Goal: Check status: Check status

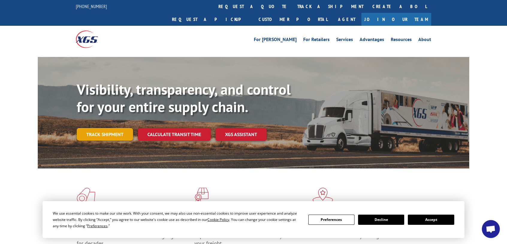
click at [121, 122] on link "Track shipment" at bounding box center [105, 134] width 56 height 13
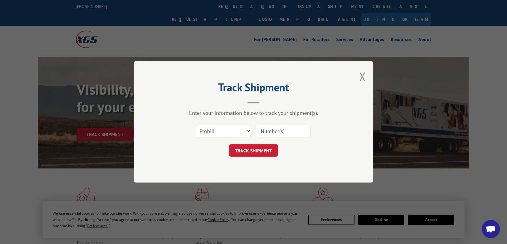
click at [261, 122] on input at bounding box center [283, 131] width 55 height 13
type input "17502651"
click at [255, 122] on button "TRACK SHIPMENT" at bounding box center [253, 150] width 49 height 13
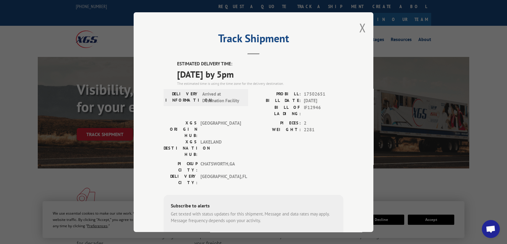
click at [177, 62] on label "ESTIMATED DELIVERY TIME:" at bounding box center [260, 64] width 166 height 7
click at [177, 65] on label "ESTIMATED DELIVERY TIME:" at bounding box center [260, 64] width 166 height 7
drag, startPoint x: 176, startPoint y: 63, endPoint x: 208, endPoint y: 64, distance: 32.1
click at [208, 64] on label "ESTIMATED DELIVERY TIME:" at bounding box center [260, 64] width 166 height 7
drag, startPoint x: 208, startPoint y: 64, endPoint x: 174, endPoint y: 63, distance: 33.6
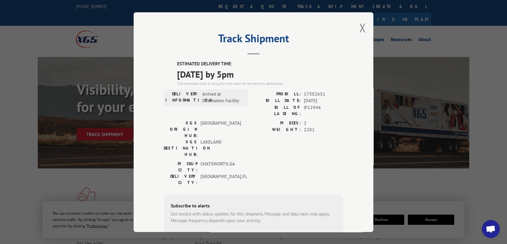
click at [174, 63] on div "ESTIMATED DELIVERY TIME: [DATE] by 5pm The estimated time is using the time zon…" at bounding box center [254, 169] width 180 height 216
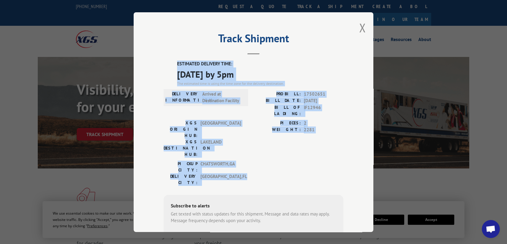
drag, startPoint x: 175, startPoint y: 62, endPoint x: 330, endPoint y: 153, distance: 179.9
click at [274, 122] on div "ESTIMATED DELIVERY TIME: [DATE] by 5pm The estimated time is using the time zon…" at bounding box center [254, 169] width 180 height 216
copy div "ESTIMATED DELIVERY TIME: [DATE] by 5pm The estimated time is using the time zon…"
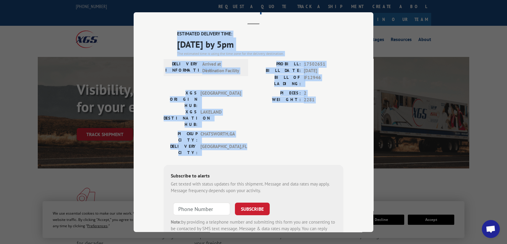
click at [274, 97] on div "Track Shipment ESTIMATED DELIVERY TIME: [DATE] by 5pm The estimated time is usi…" at bounding box center [254, 122] width 240 height 220
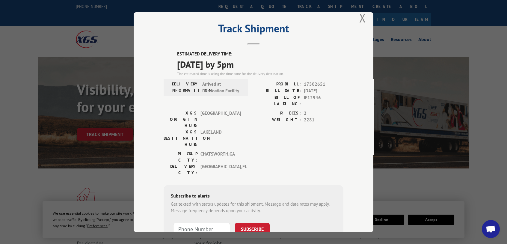
scroll to position [0, 0]
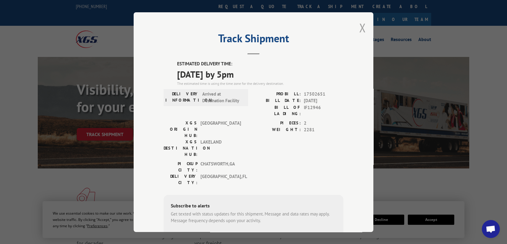
click at [274, 27] on button "Close modal" at bounding box center [362, 28] width 7 height 16
